Goal: Transaction & Acquisition: Obtain resource

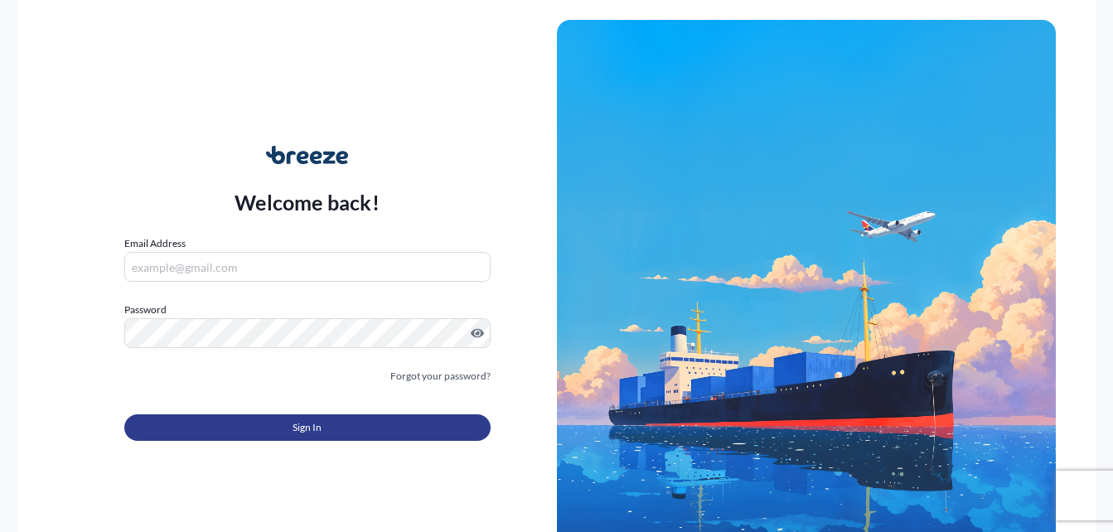
type input "[PERSON_NAME][EMAIL_ADDRESS][PERSON_NAME][DOMAIN_NAME]"
click at [311, 422] on span "Sign In" at bounding box center [306, 427] width 29 height 17
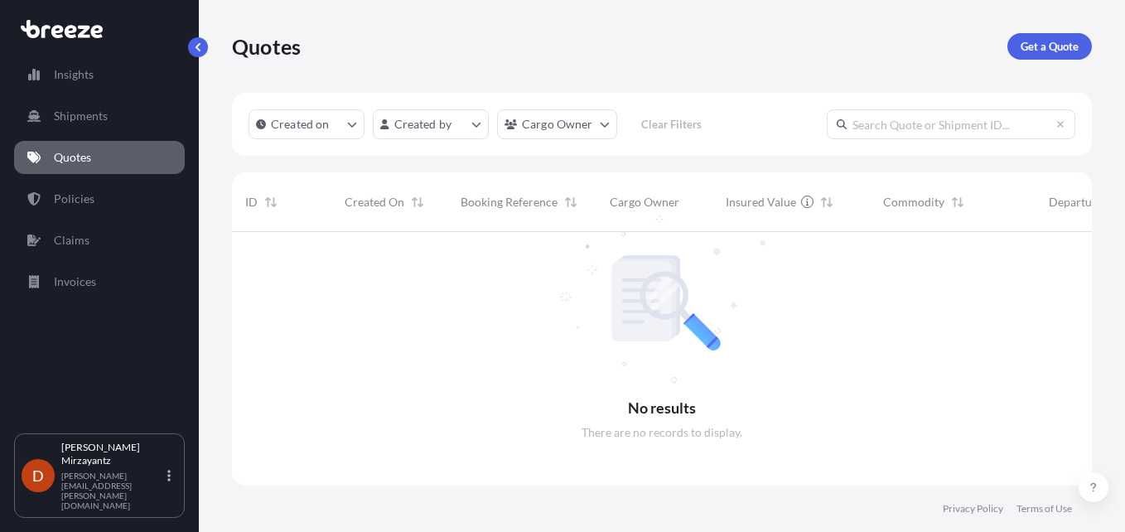
scroll to position [301, 847]
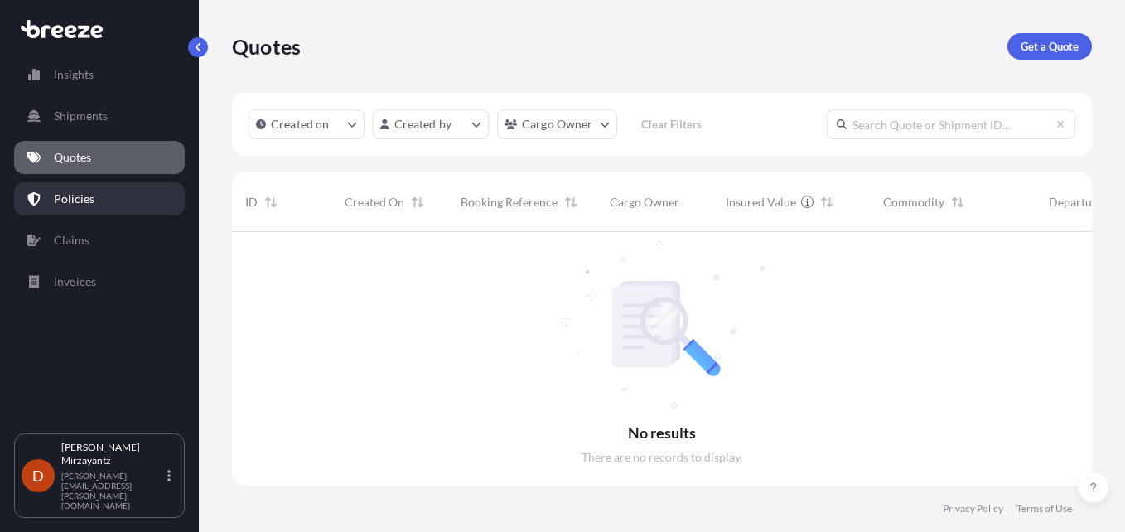
click at [92, 200] on p "Policies" at bounding box center [74, 199] width 41 height 17
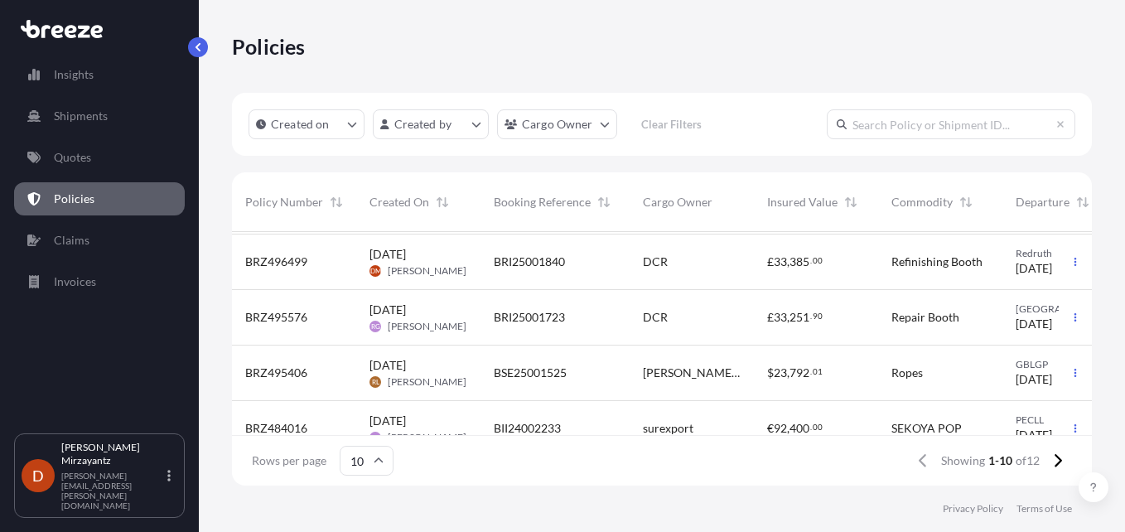
scroll to position [166, 0]
click at [564, 262] on span "BRI25001840" at bounding box center [529, 260] width 71 height 17
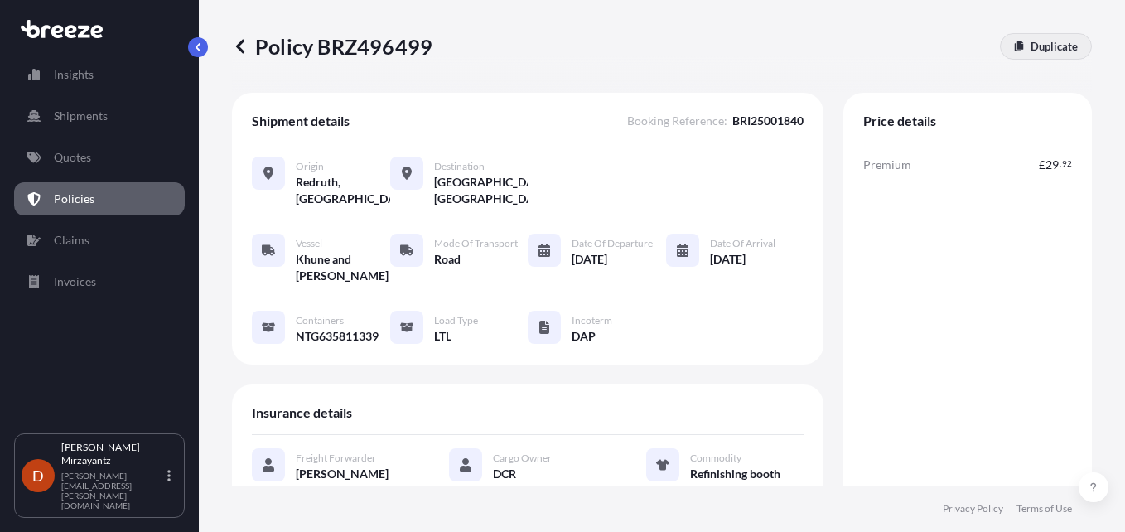
click at [1032, 51] on p "Duplicate" at bounding box center [1054, 46] width 47 height 17
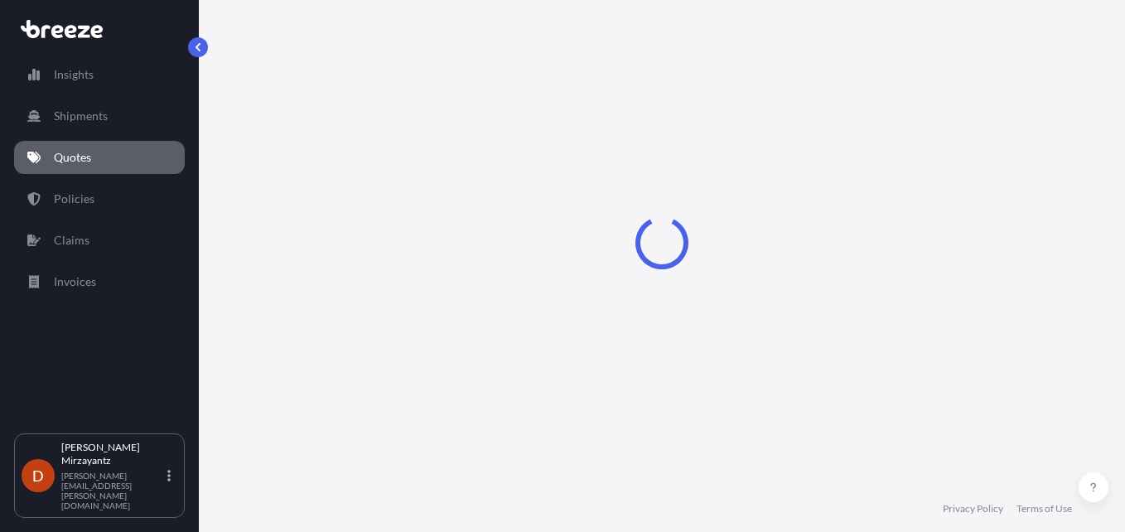
select select "Road"
select select "1"
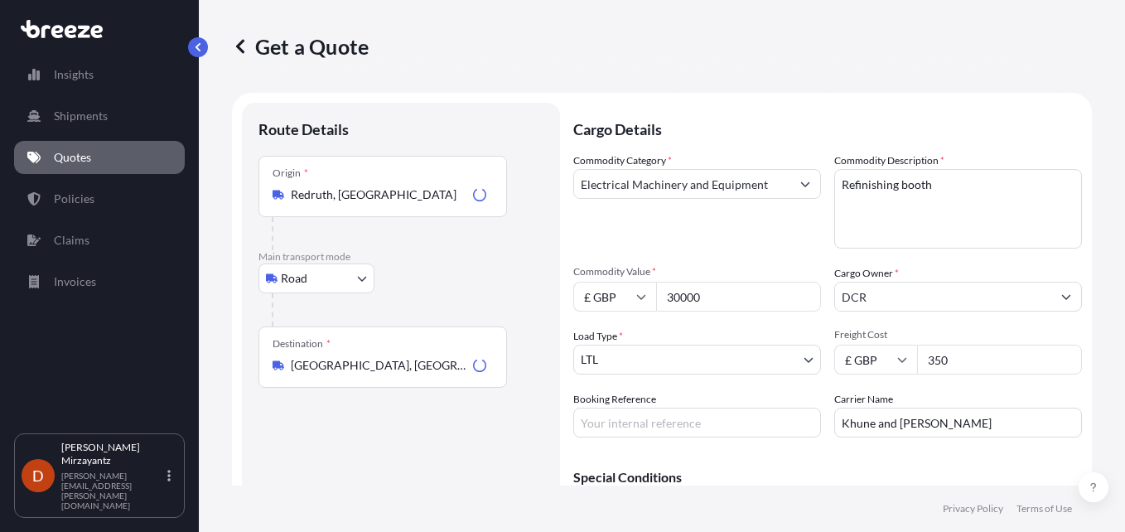
scroll to position [27, 0]
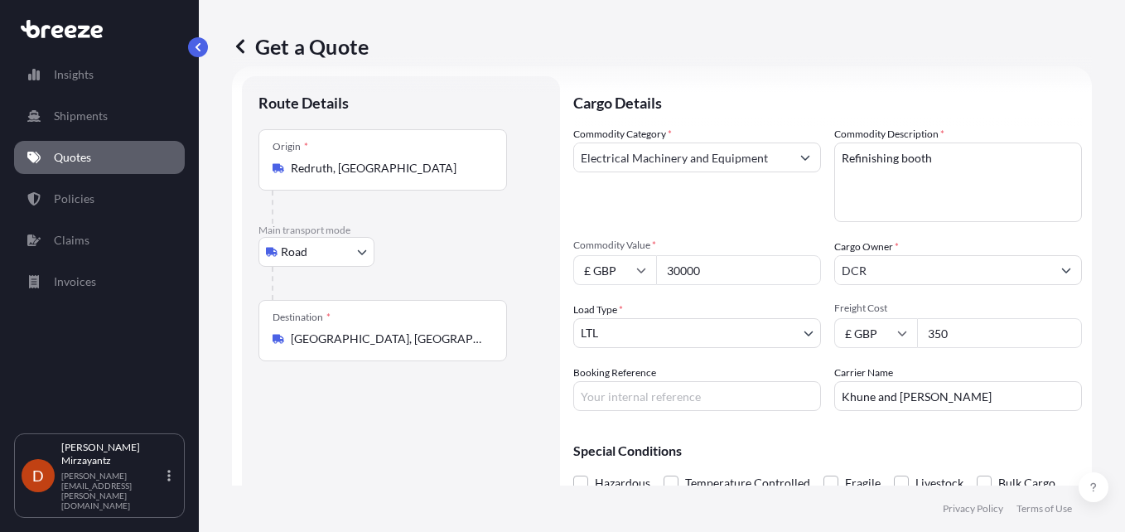
click at [373, 179] on div "Origin * [GEOGRAPHIC_DATA], [GEOGRAPHIC_DATA]" at bounding box center [382, 159] width 249 height 61
click at [373, 176] on input "Redruth, [GEOGRAPHIC_DATA]" at bounding box center [389, 168] width 196 height 17
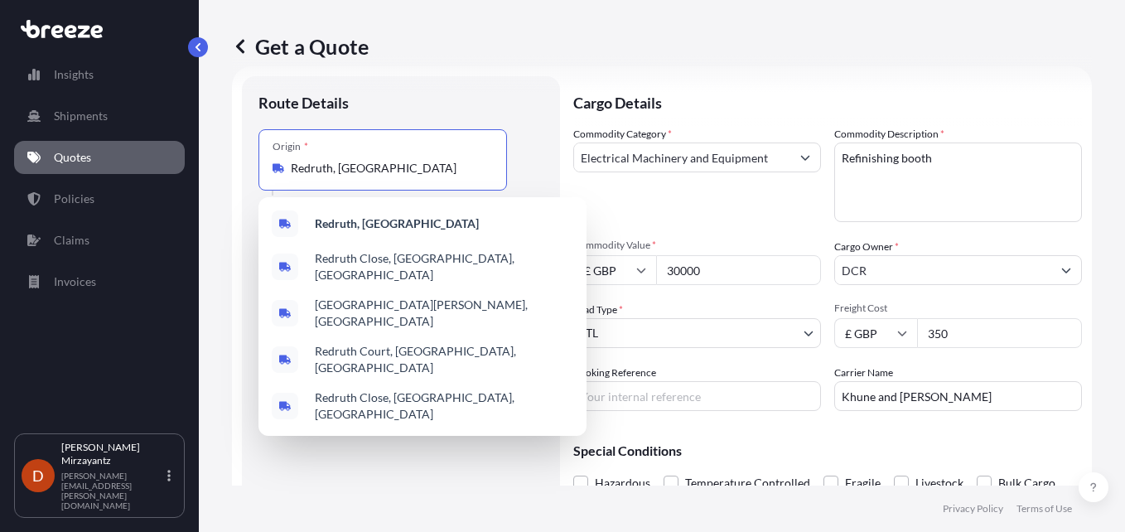
drag, startPoint x: 376, startPoint y: 168, endPoint x: 220, endPoint y: 165, distance: 156.6
click at [228, 165] on div "Get a Quote Route Details Place of loading Road Road Rail Origin * Redruth, [GE…" at bounding box center [662, 242] width 926 height 485
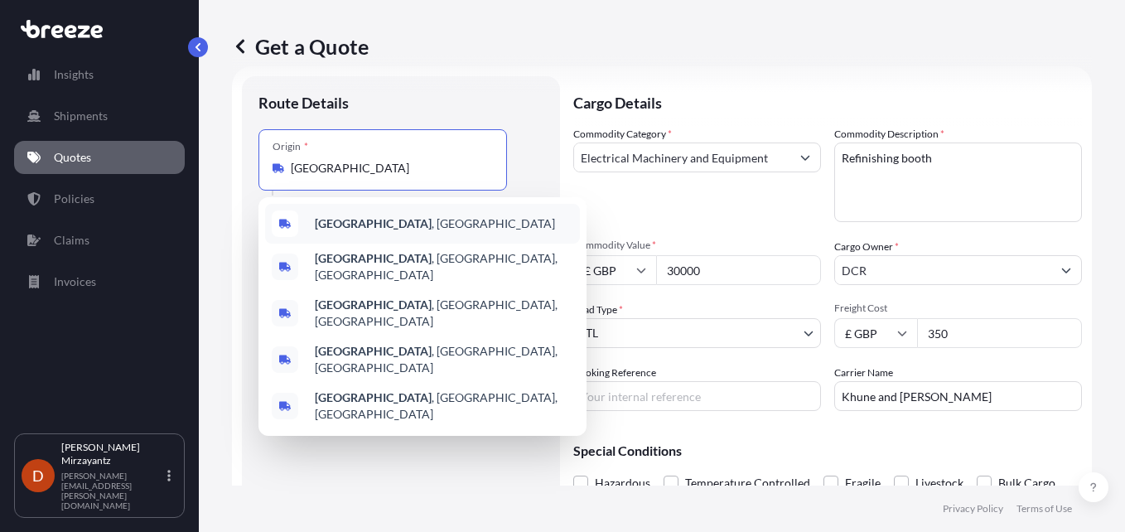
click at [359, 222] on b "[GEOGRAPHIC_DATA]" at bounding box center [373, 223] width 117 height 14
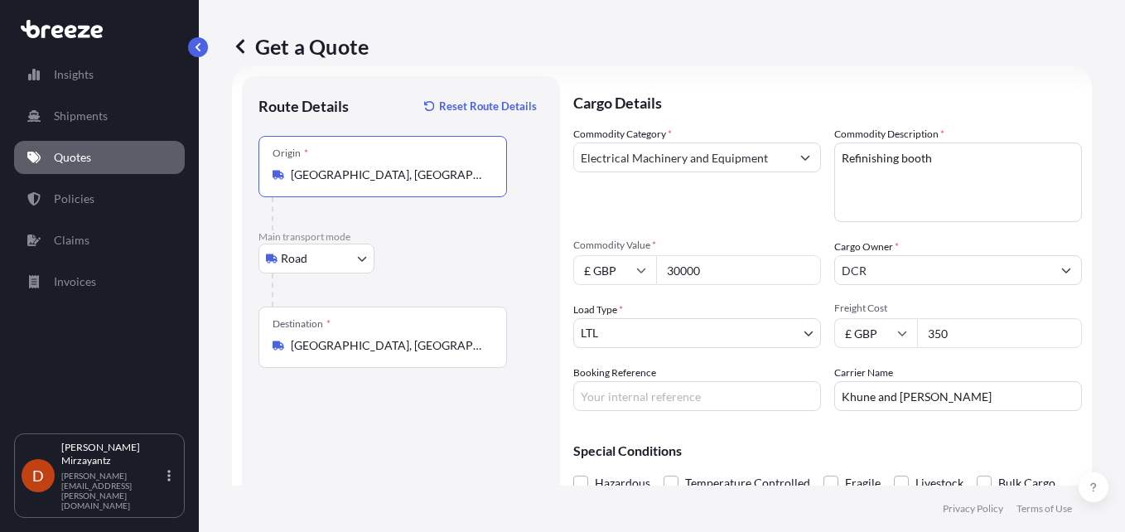
type input "[GEOGRAPHIC_DATA], [GEOGRAPHIC_DATA]"
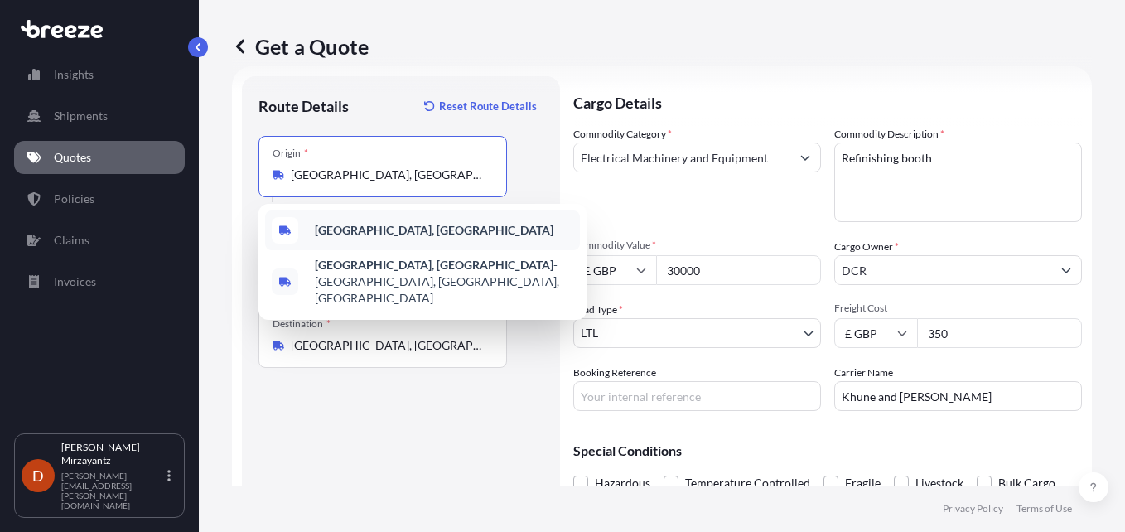
click at [415, 224] on div "[GEOGRAPHIC_DATA], [GEOGRAPHIC_DATA]" at bounding box center [422, 230] width 315 height 40
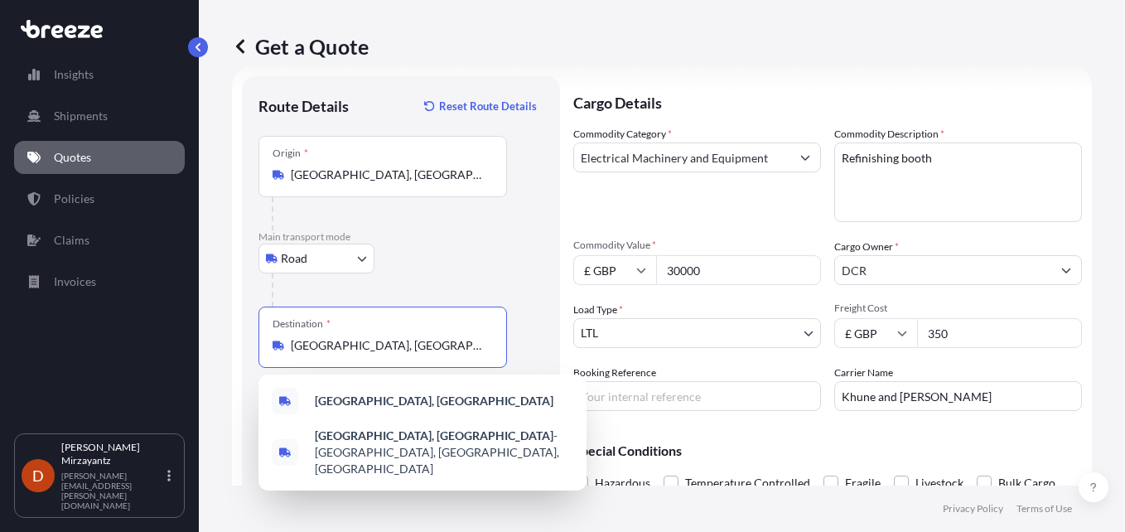
click at [348, 339] on input "[GEOGRAPHIC_DATA], [GEOGRAPHIC_DATA]" at bounding box center [389, 345] width 196 height 17
drag, startPoint x: 413, startPoint y: 340, endPoint x: 228, endPoint y: 357, distance: 185.5
click at [228, 357] on div "Get a Quote Route Details Reset Route Details Place of loading Road Road Rail O…" at bounding box center [662, 242] width 926 height 485
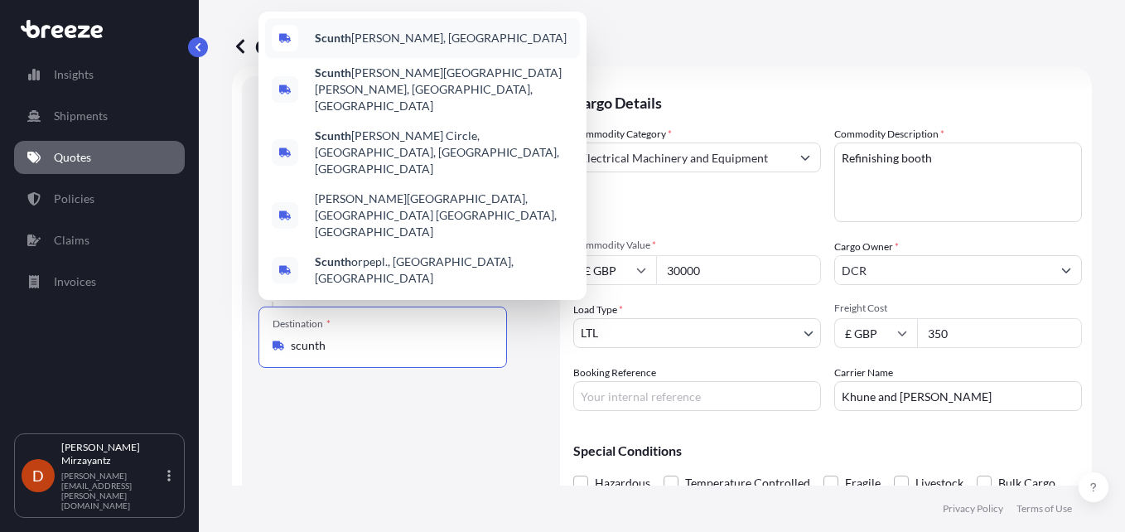
click at [327, 45] on b "Scunth" at bounding box center [333, 38] width 36 height 14
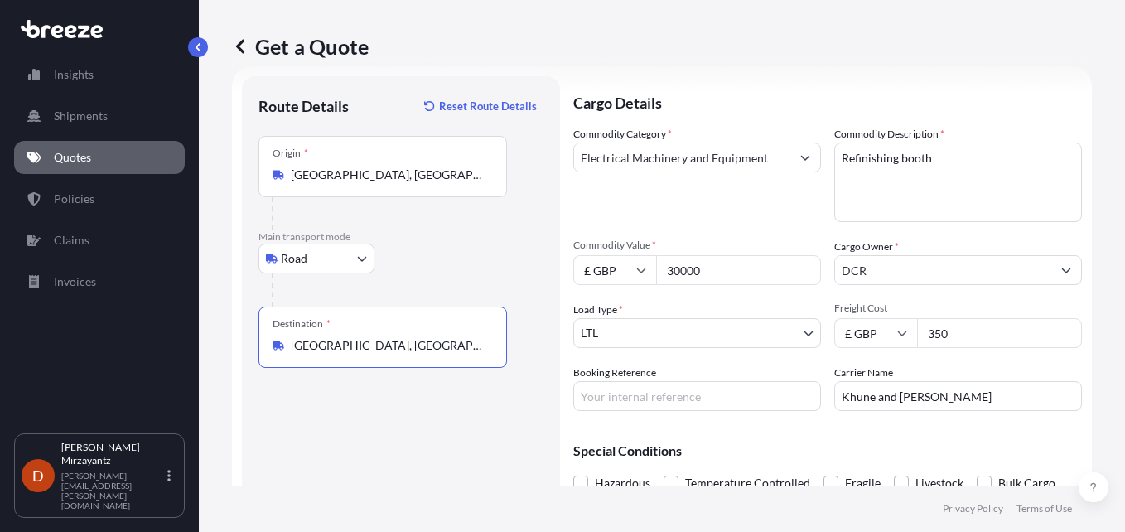
type input "[GEOGRAPHIC_DATA], [GEOGRAPHIC_DATA]"
click at [928, 187] on textarea "Refinishing booth" at bounding box center [958, 182] width 248 height 80
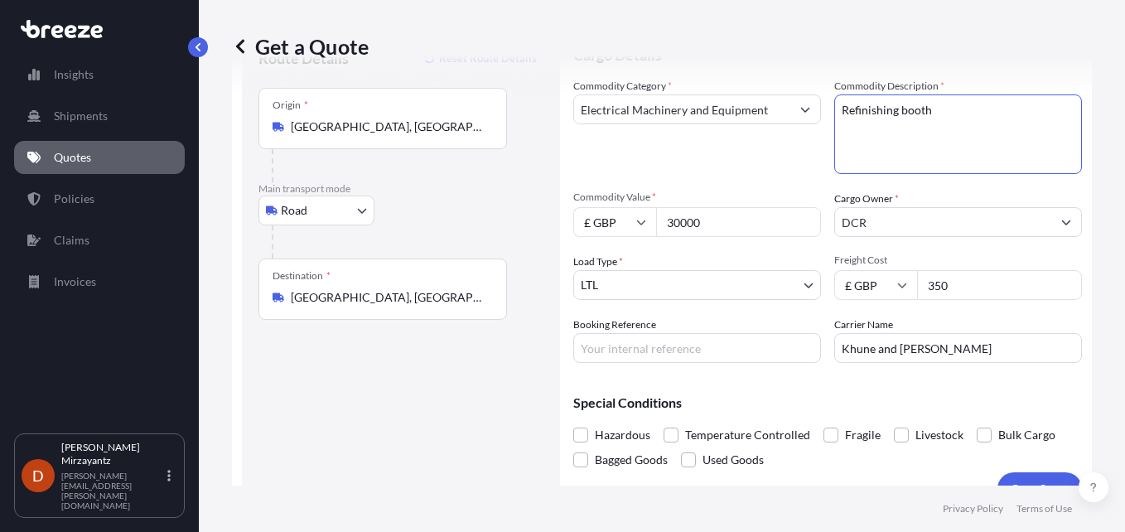
scroll to position [104, 0]
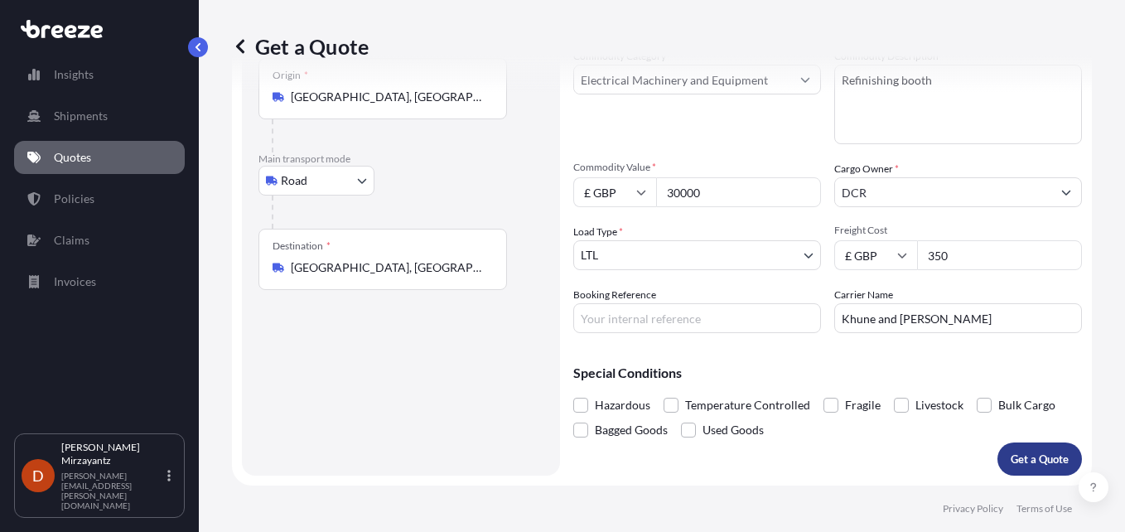
click at [1026, 456] on p "Get a Quote" at bounding box center [1040, 459] width 58 height 17
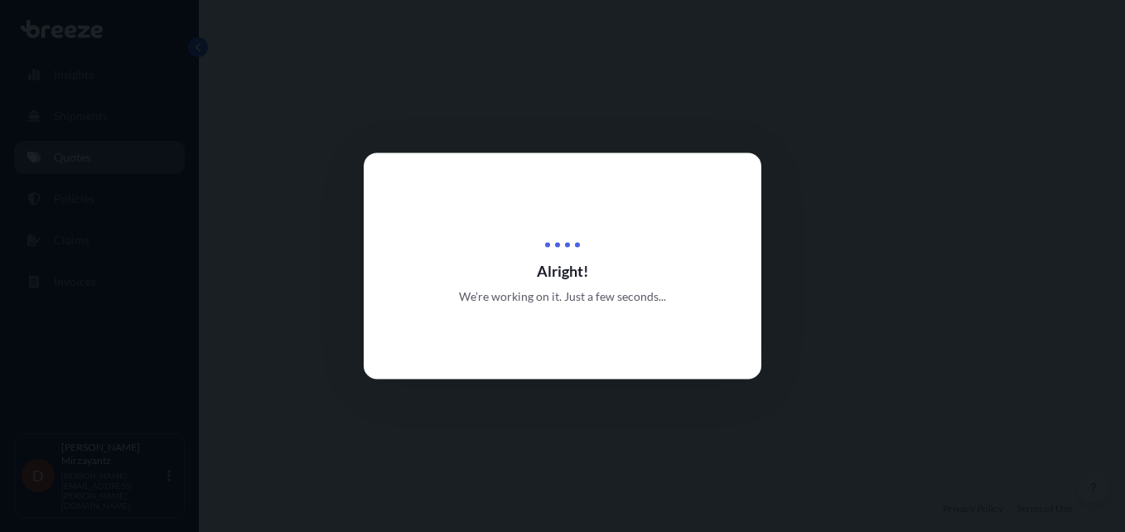
select select "Road"
select select "1"
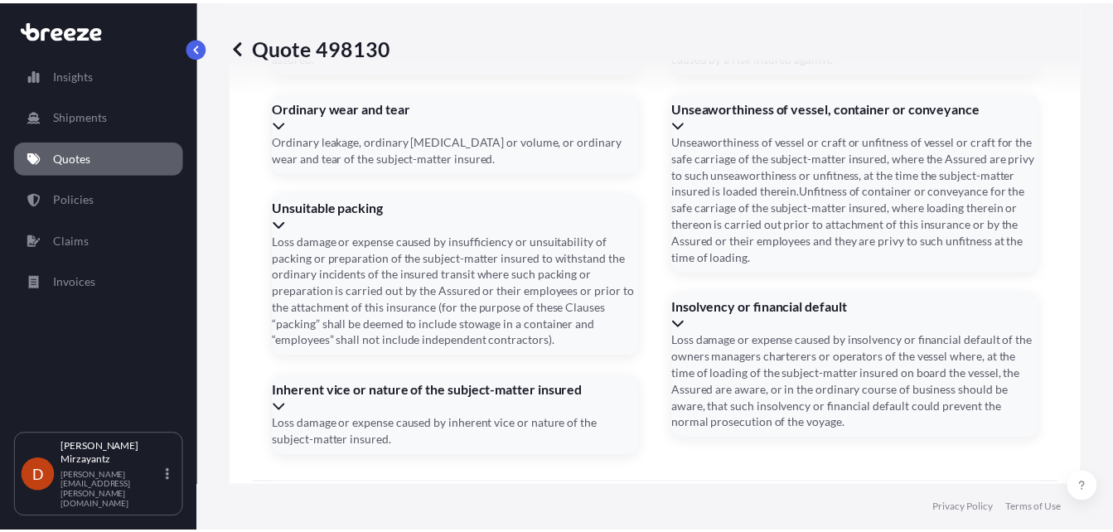
scroll to position [2184, 0]
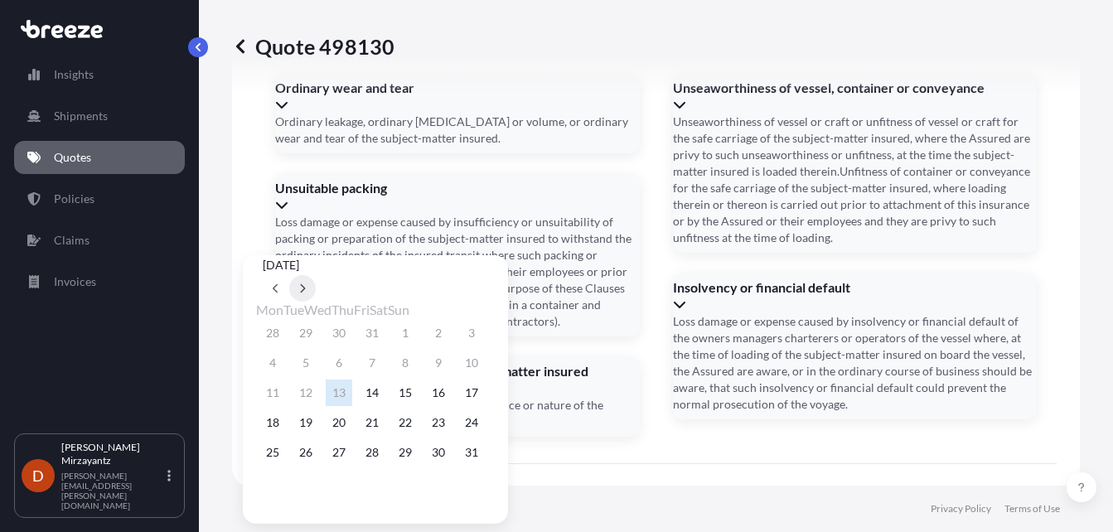
click at [306, 284] on icon at bounding box center [303, 288] width 5 height 9
click at [385, 346] on button "4" at bounding box center [372, 333] width 27 height 27
type input "[DATE]"
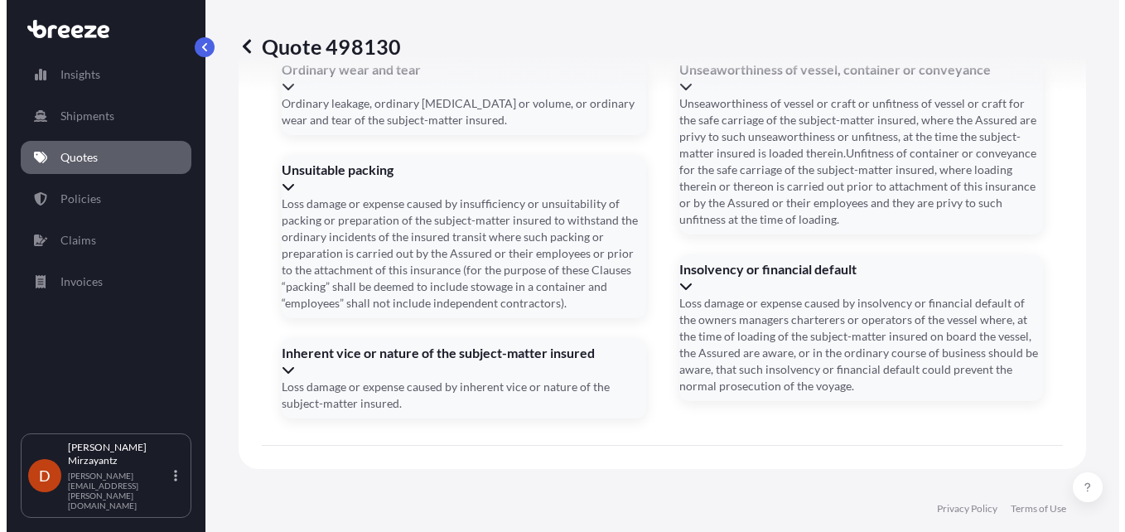
scroll to position [2147, 0]
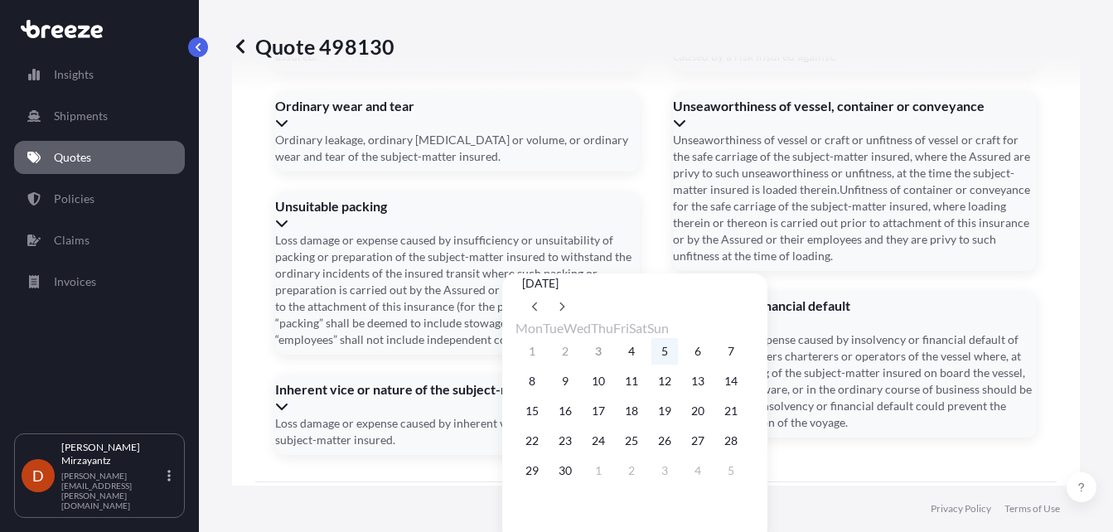
click at [678, 364] on button "5" at bounding box center [664, 351] width 27 height 27
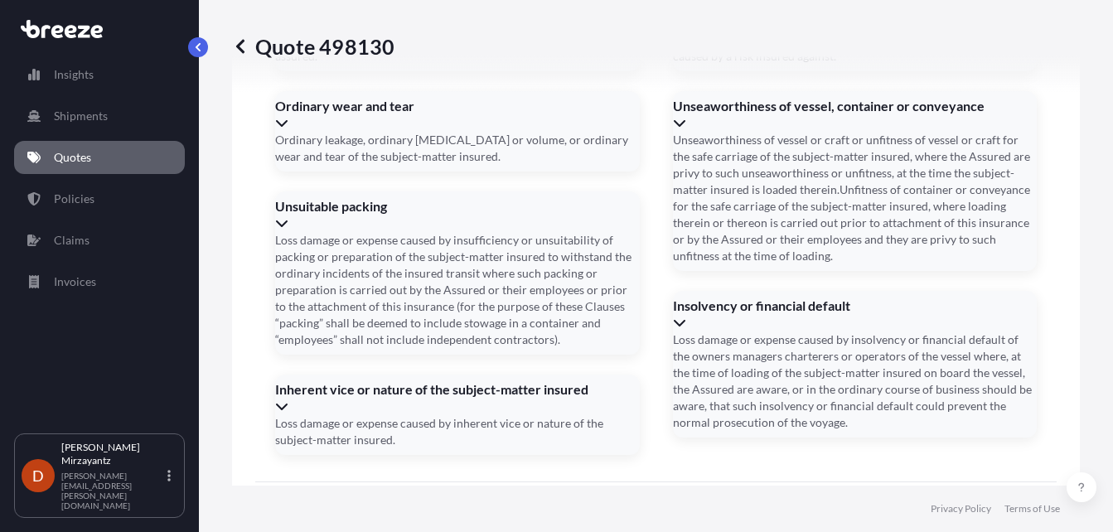
type input "[DATE]"
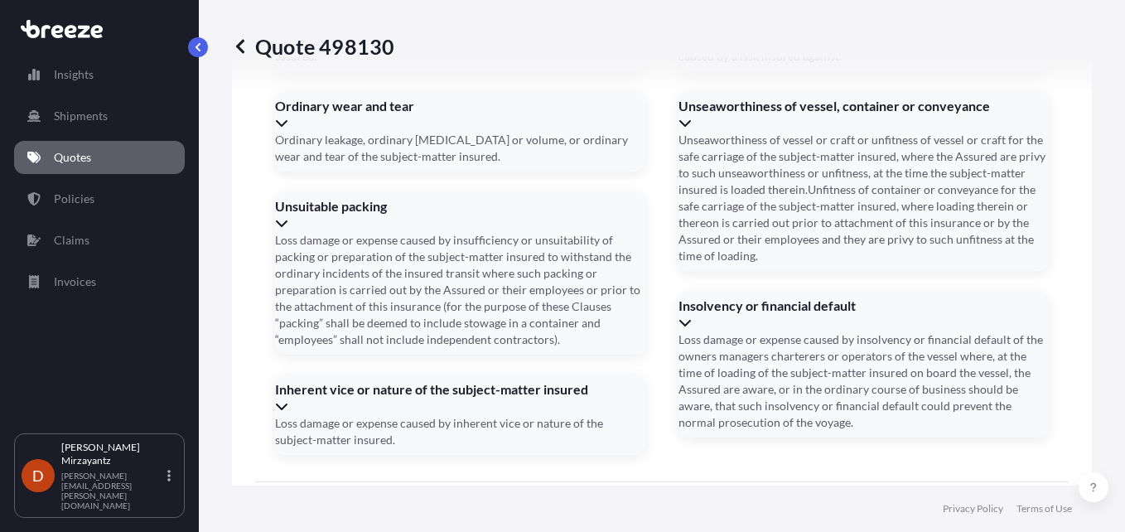
type input "BRE25001999"
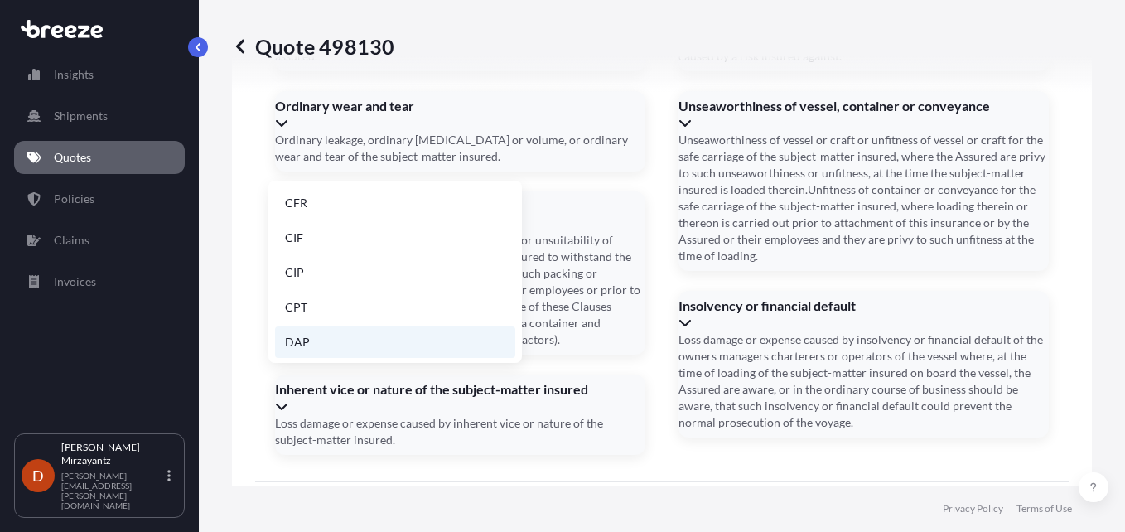
click at [332, 336] on li "DAP" at bounding box center [395, 341] width 240 height 31
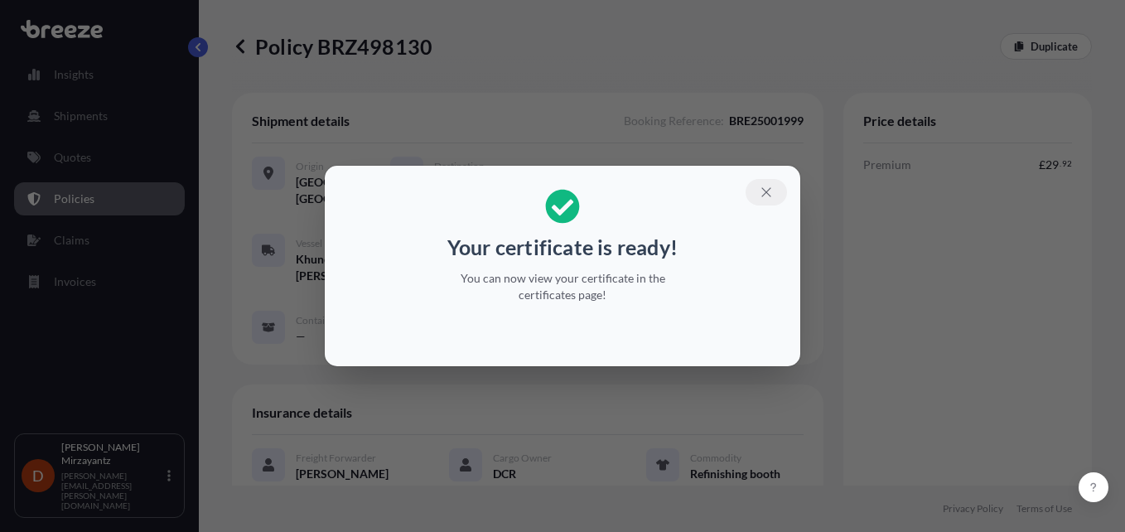
click at [770, 194] on icon "button" at bounding box center [766, 192] width 15 height 15
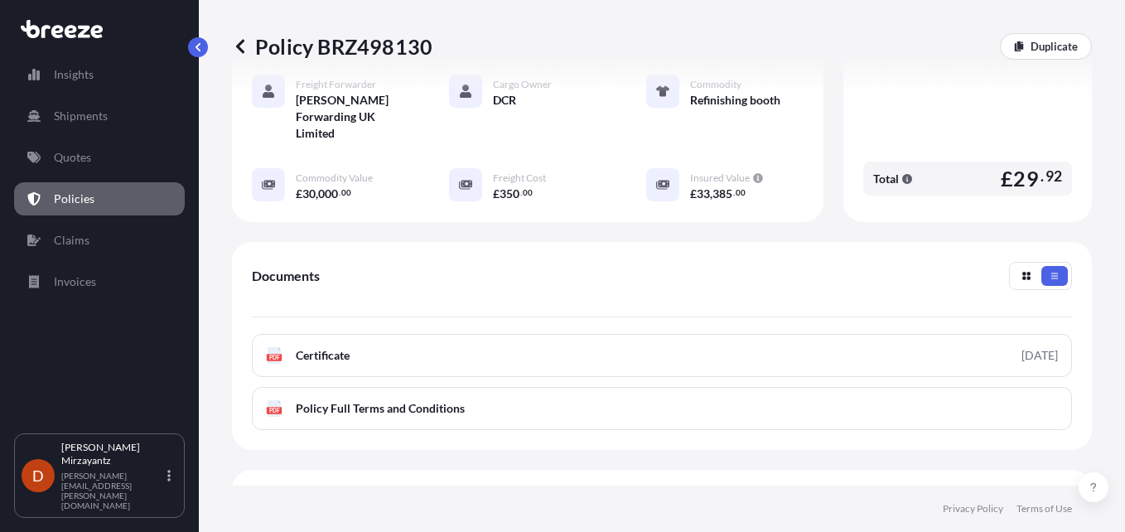
scroll to position [414, 0]
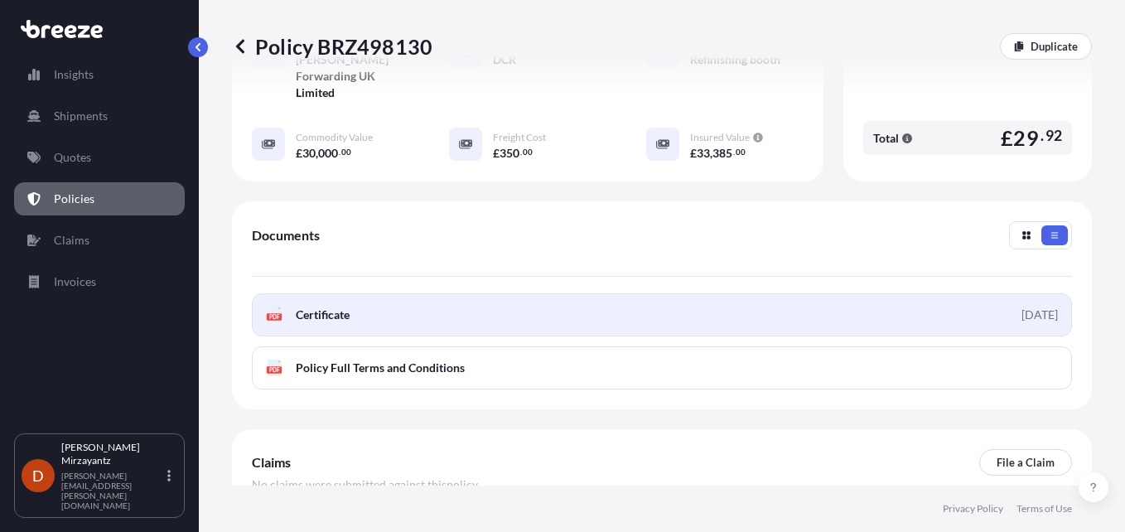
click at [567, 293] on link "PDF Certificate [DATE]" at bounding box center [662, 314] width 820 height 43
